Goal: Transaction & Acquisition: Purchase product/service

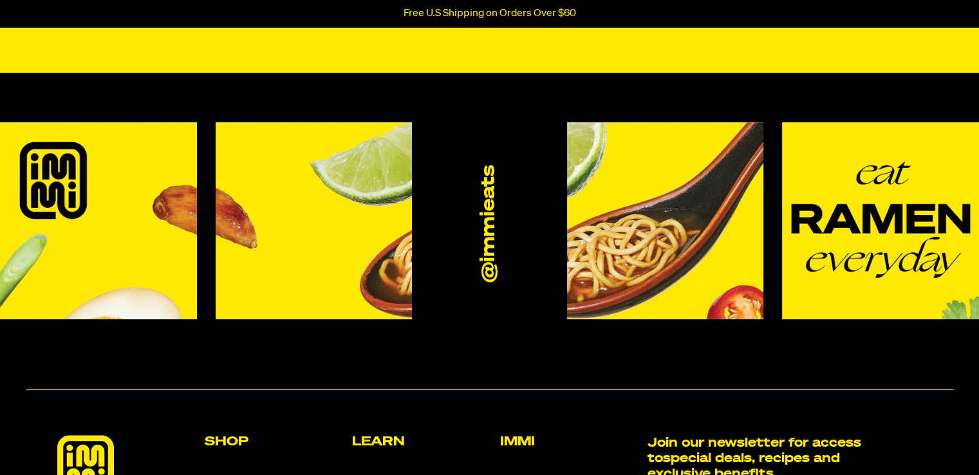
scroll to position [451, 0]
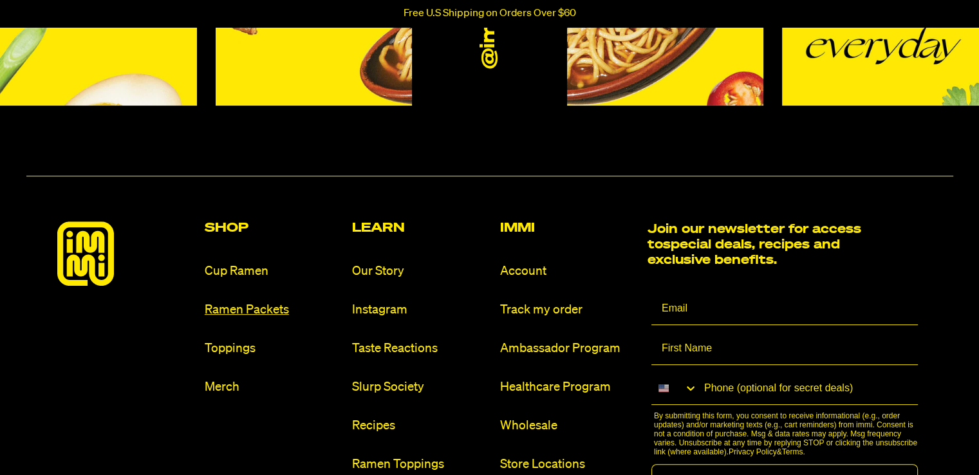
click at [234, 307] on link "Ramen Packets" at bounding box center [273, 309] width 137 height 17
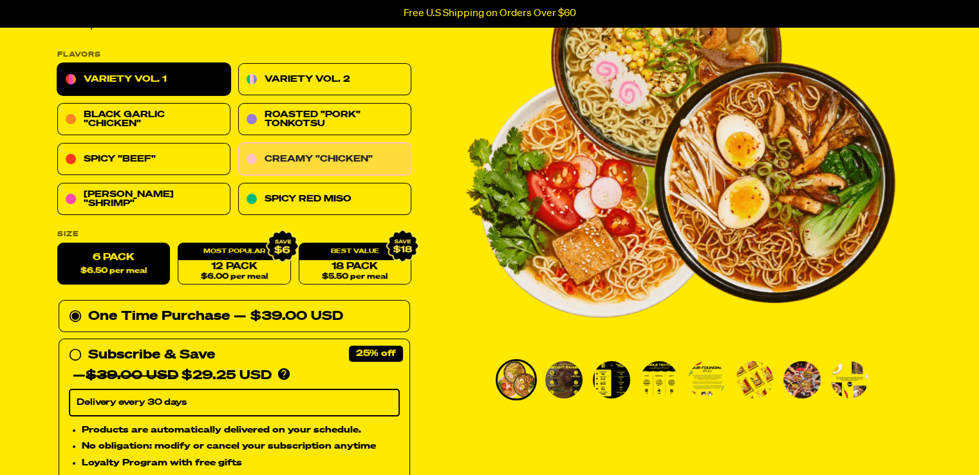
scroll to position [193, 0]
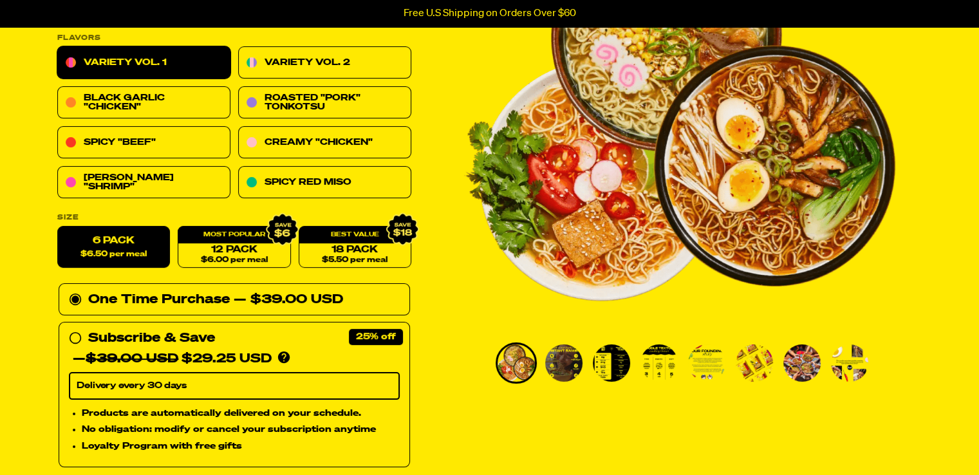
click at [98, 246] on label "6 Pack $6.50 per meal" at bounding box center [113, 248] width 113 height 42
click at [58, 227] on input "6 Pack $6.50 per meal" at bounding box center [57, 227] width 1 height 1
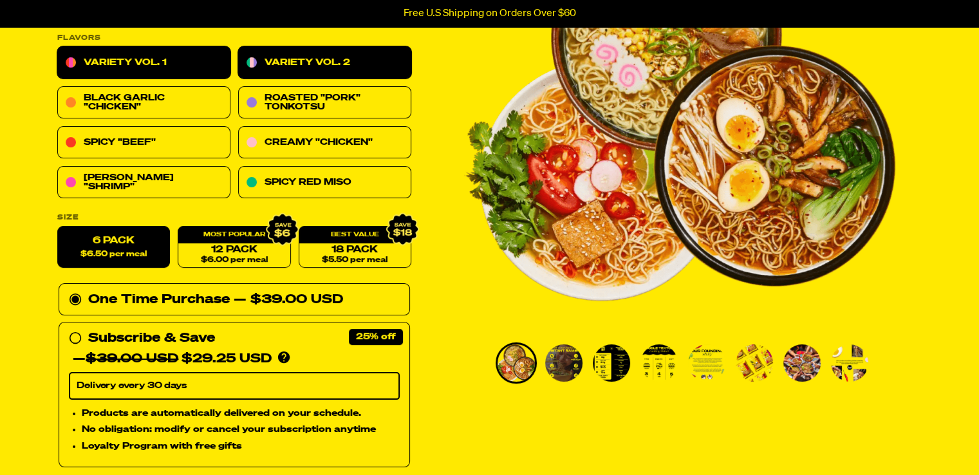
click at [347, 59] on link "Variety Vol. 2" at bounding box center [324, 63] width 173 height 32
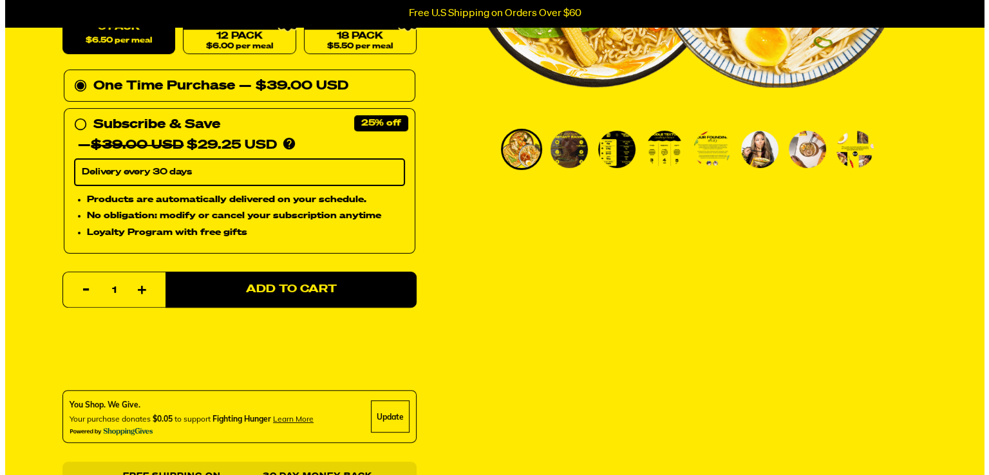
scroll to position [451, 0]
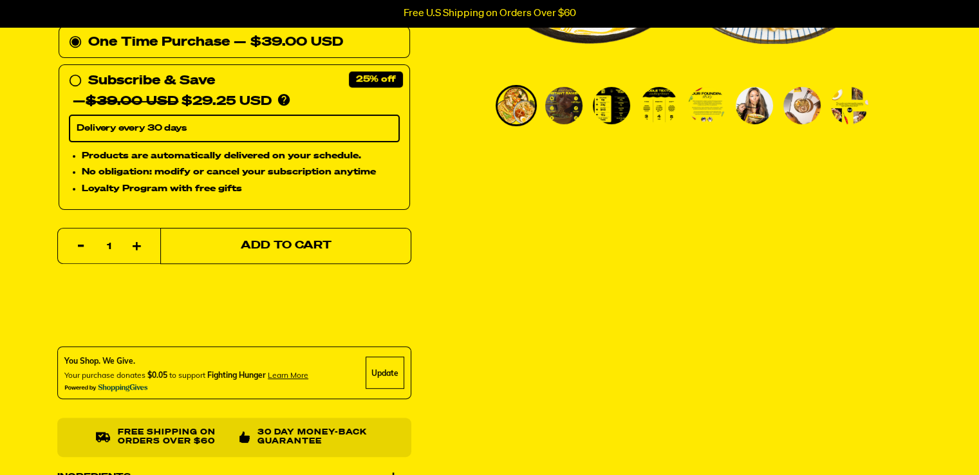
click at [309, 237] on button "Add to Cart" at bounding box center [285, 246] width 251 height 36
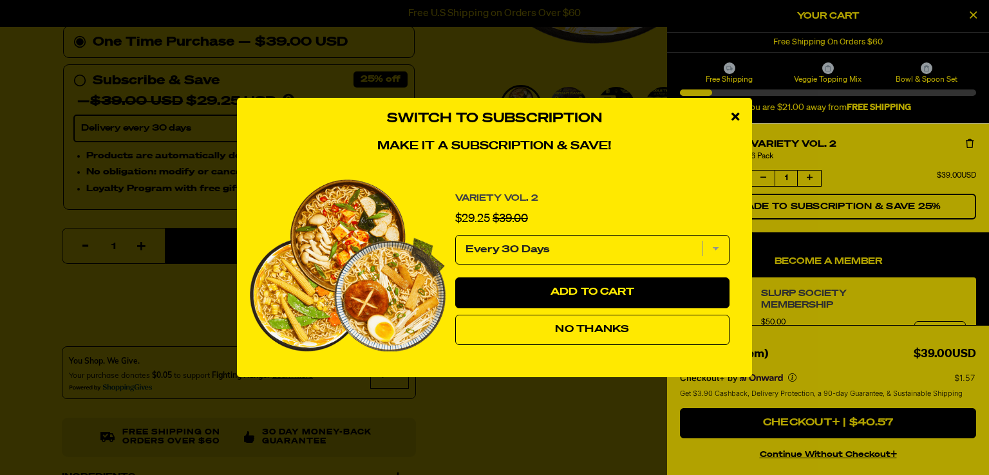
click at [659, 329] on button "No Thanks" at bounding box center [592, 330] width 274 height 31
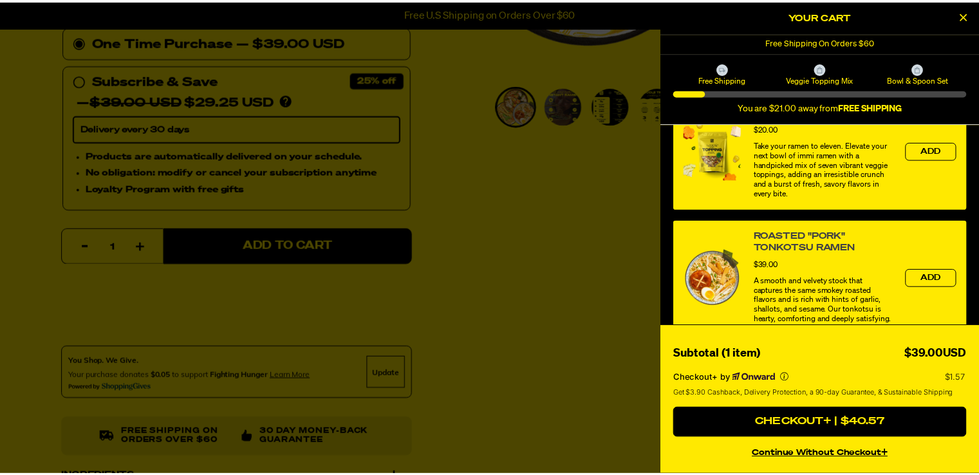
scroll to position [0, 0]
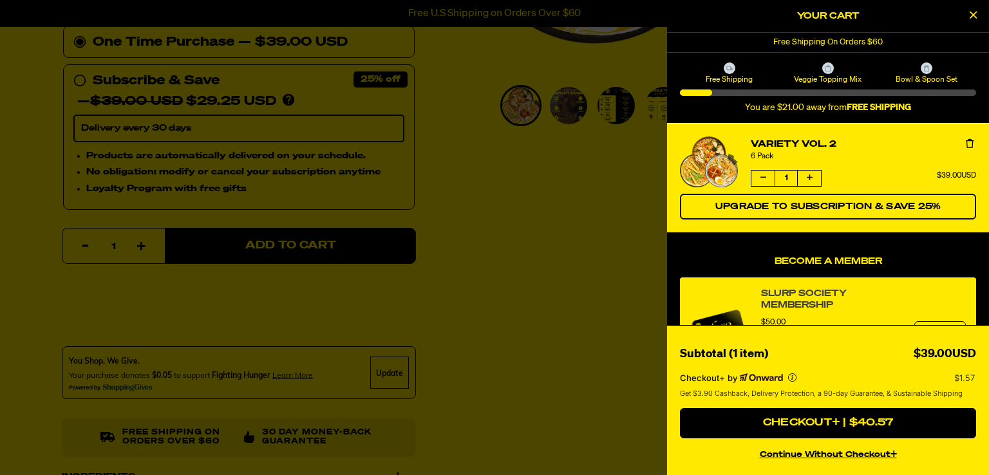
drag, startPoint x: 871, startPoint y: 257, endPoint x: 869, endPoint y: 265, distance: 7.3
drag, startPoint x: 579, startPoint y: 205, endPoint x: 633, endPoint y: 184, distance: 57.9
click at [582, 201] on div at bounding box center [494, 237] width 989 height 475
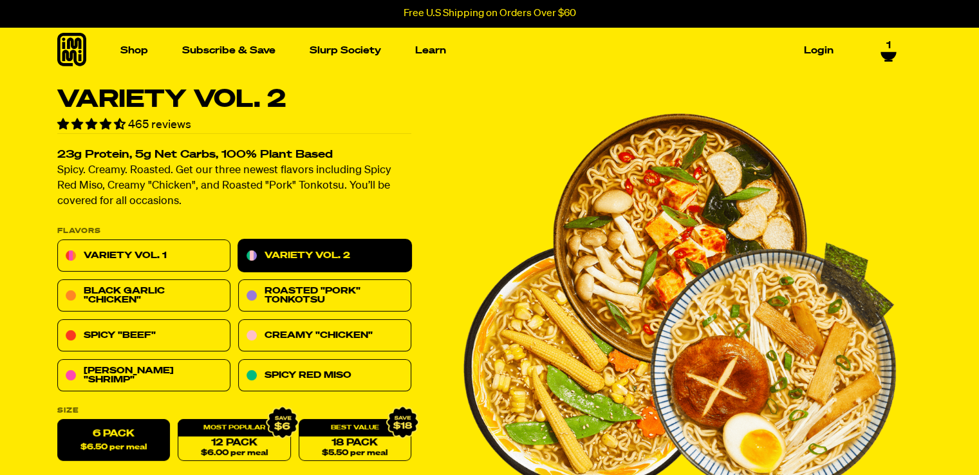
click at [886, 50] on icon at bounding box center [887, 53] width 15 height 8
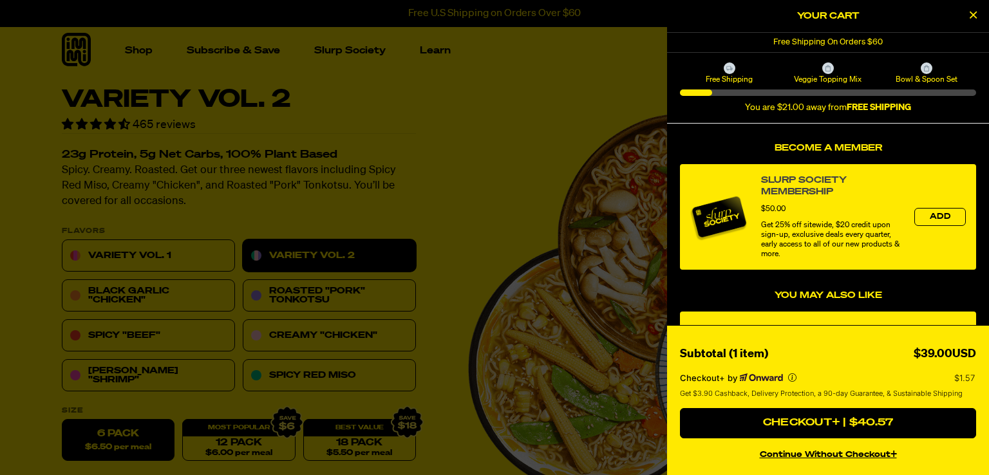
scroll to position [129, 0]
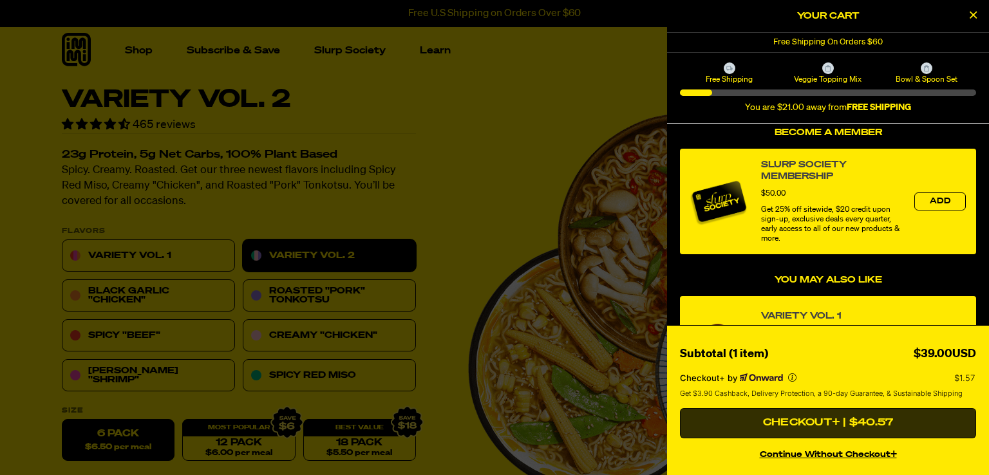
click at [844, 416] on button "Checkout+ | $40.57" at bounding box center [828, 423] width 296 height 31
